Goal: Check status

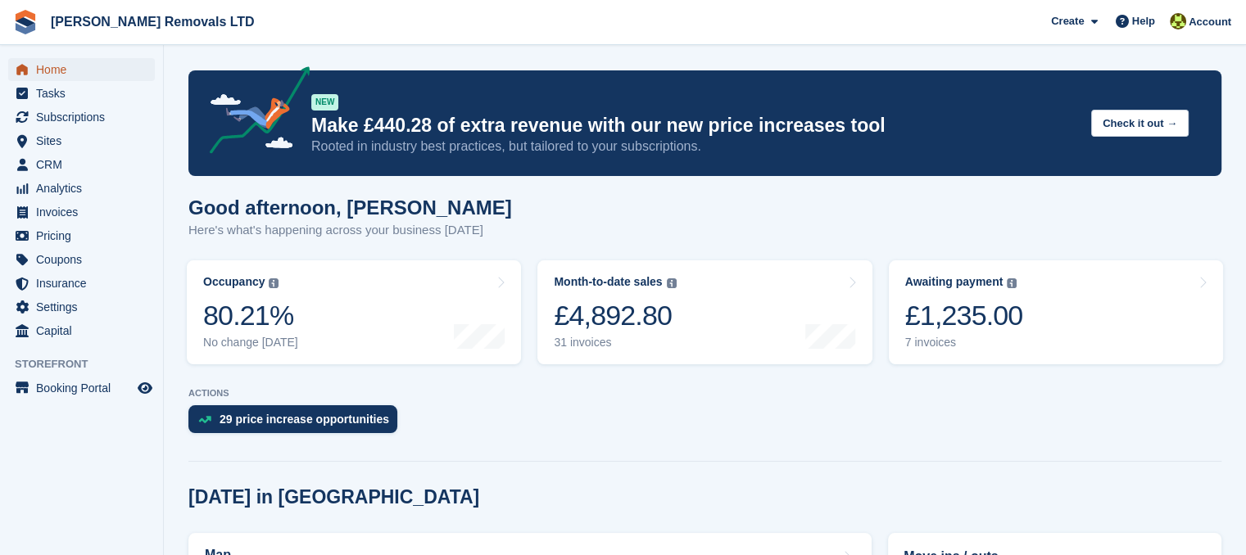
click at [35, 78] on link "Home" at bounding box center [81, 69] width 147 height 23
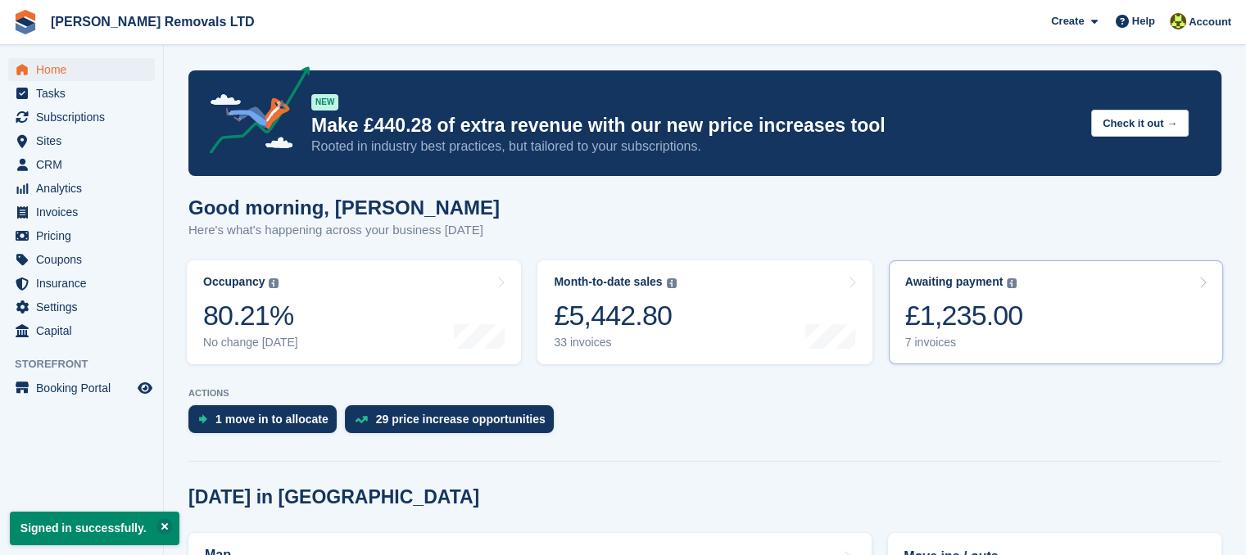
click at [917, 339] on div "7 invoices" at bounding box center [964, 343] width 118 height 14
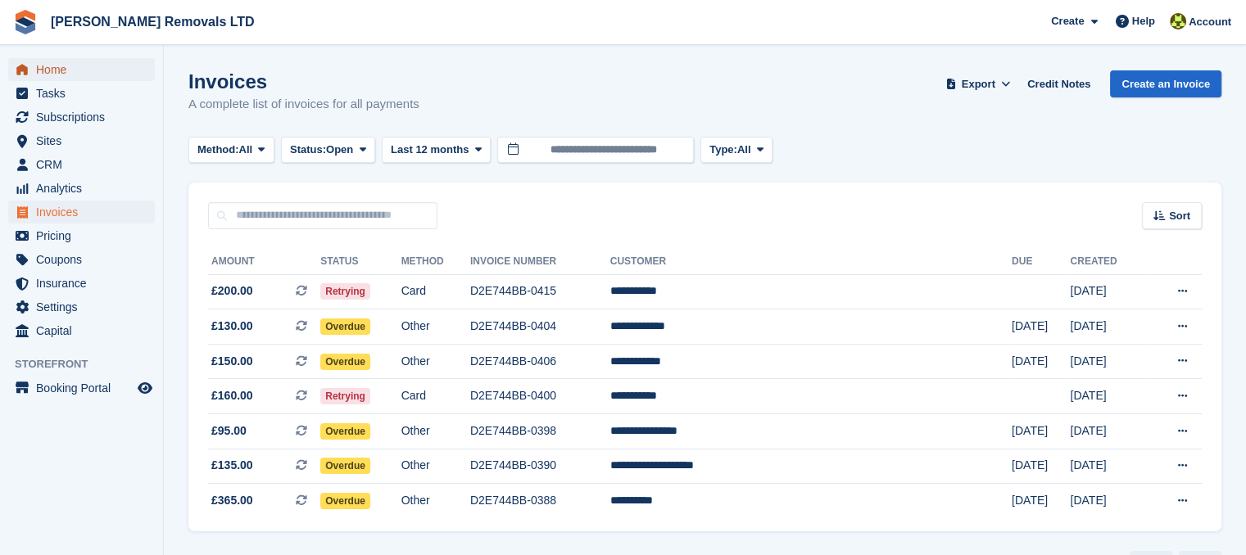
click at [80, 70] on span "Home" at bounding box center [85, 69] width 98 height 23
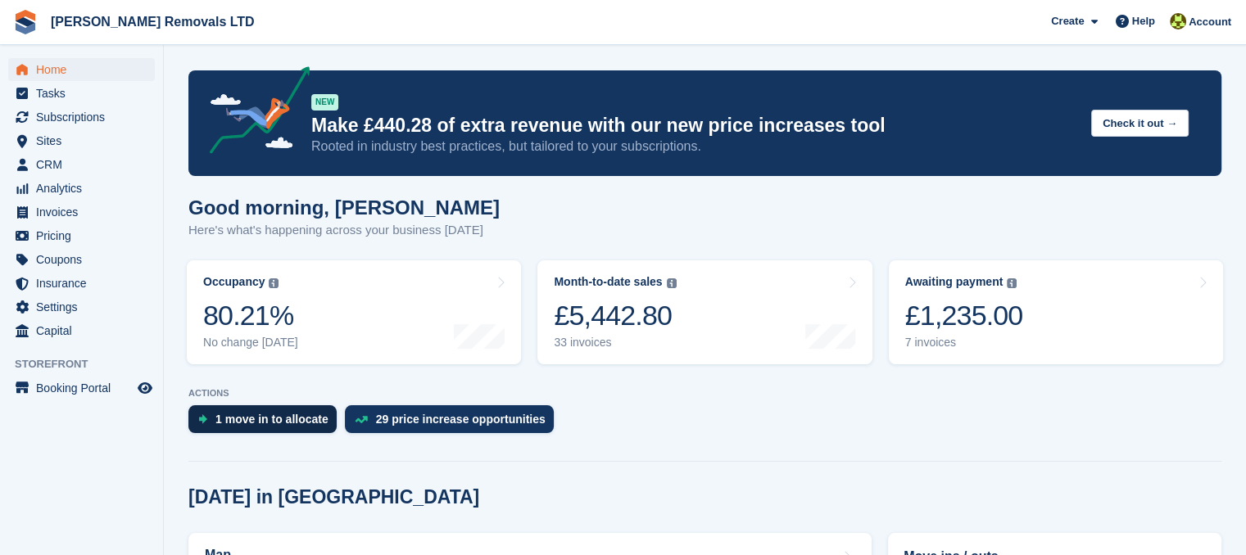
click at [248, 420] on div "1 move in to allocate" at bounding box center [271, 419] width 113 height 13
